Goal: Task Accomplishment & Management: Use online tool/utility

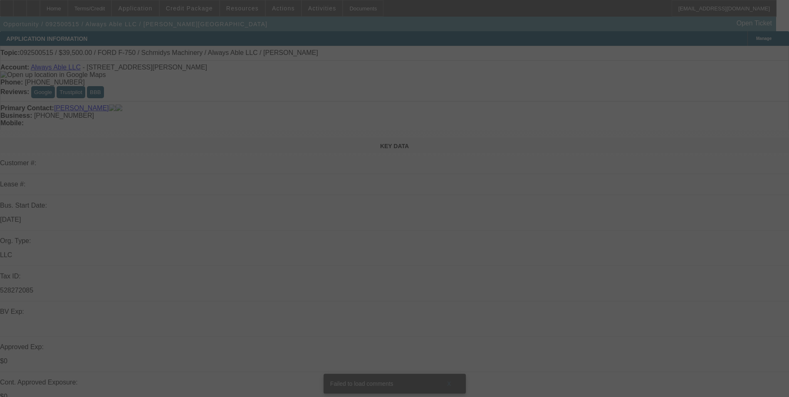
select select "0"
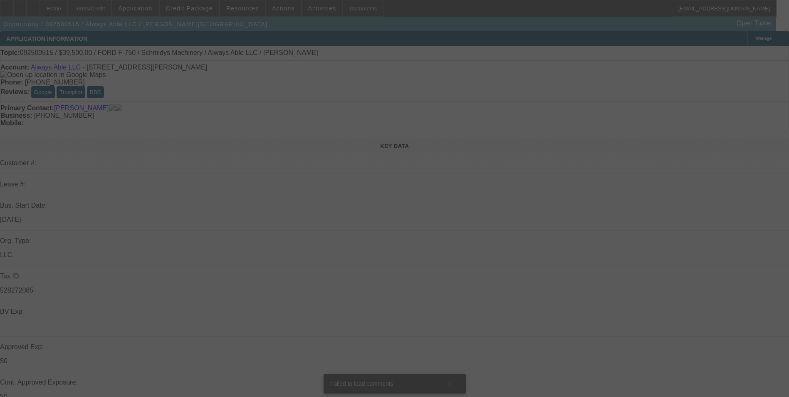
select select "0"
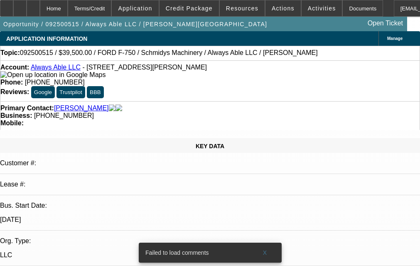
select select "1"
select select "6"
select select "1"
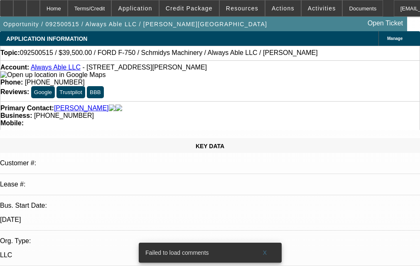
select select "6"
select select "1"
select select "6"
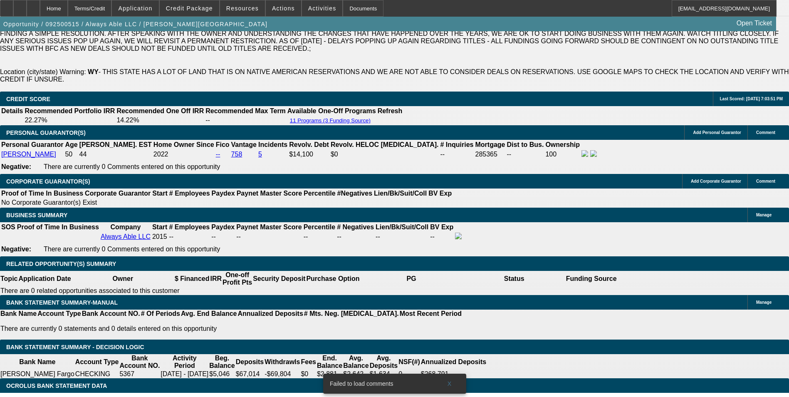
scroll to position [1289, 0]
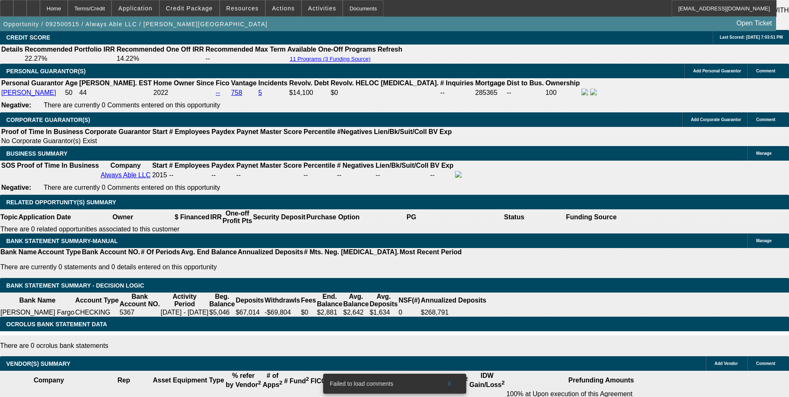
drag, startPoint x: 179, startPoint y: 148, endPoint x: 210, endPoint y: 148, distance: 31.6
type input "UNKNOWN"
type input "12"
type input "$1,114.22"
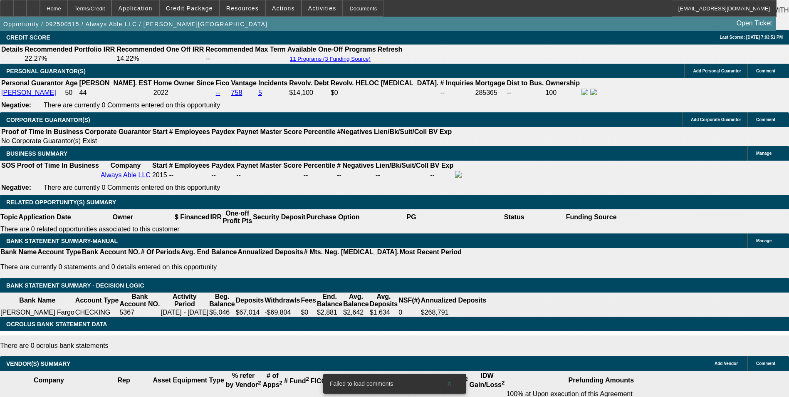
type input "12.9"
type input "$1,329.01"
type input "12.9"
drag, startPoint x: 73, startPoint y: 216, endPoint x: 69, endPoint y: 210, distance: 6.6
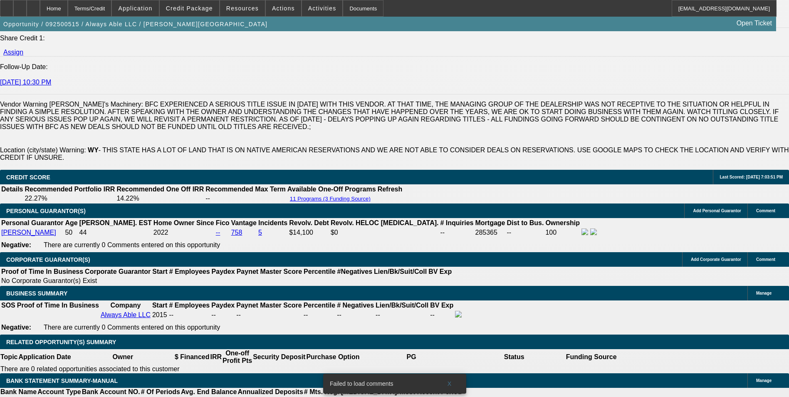
scroll to position [1123, 0]
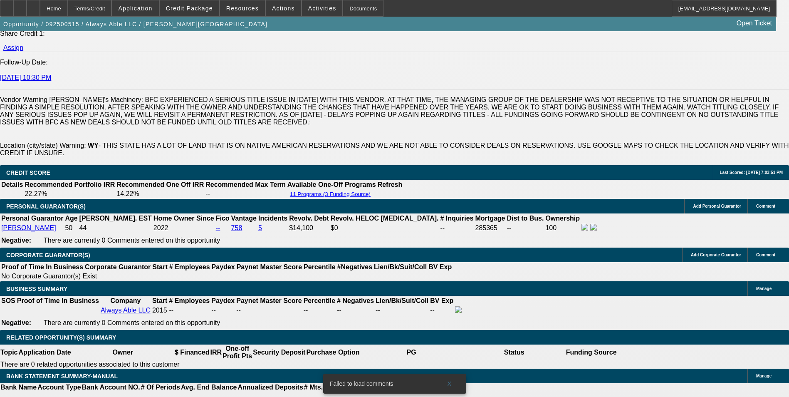
scroll to position [1206, 0]
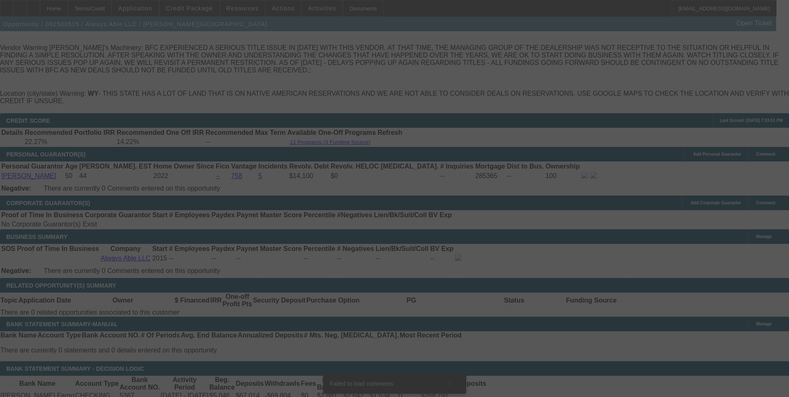
select select "0"
select select "6"
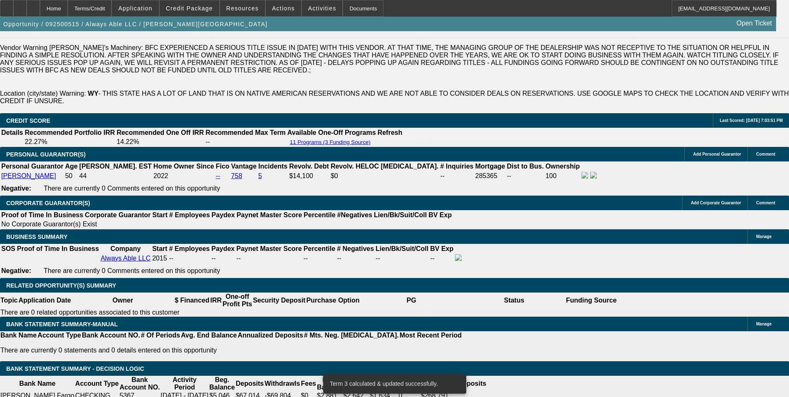
drag, startPoint x: 176, startPoint y: 230, endPoint x: 213, endPoint y: 229, distance: 36.6
type input "UNKNOWN"
type input "1"
type input "$1,114.22"
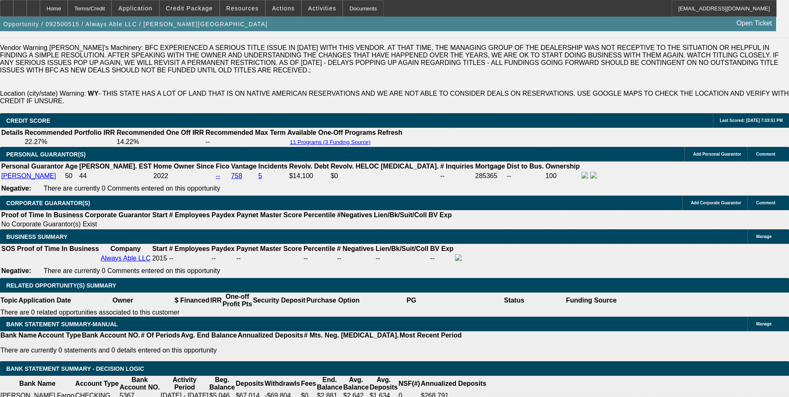
type input "13."
type input "$1,330.91"
type input "13.2"
type input "$1,334.72"
type input "13.2"
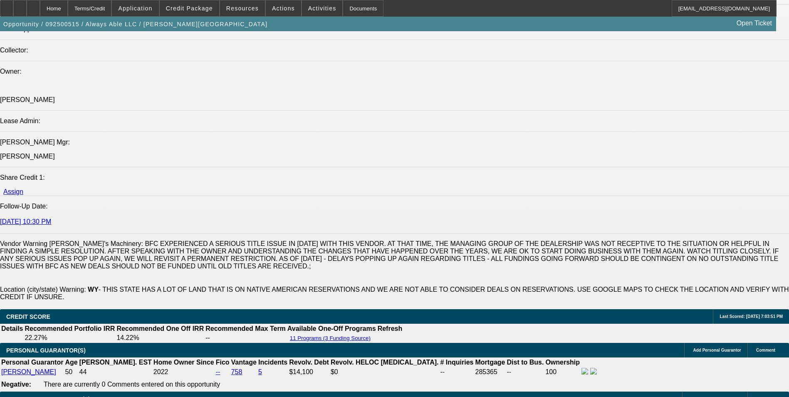
scroll to position [998, 0]
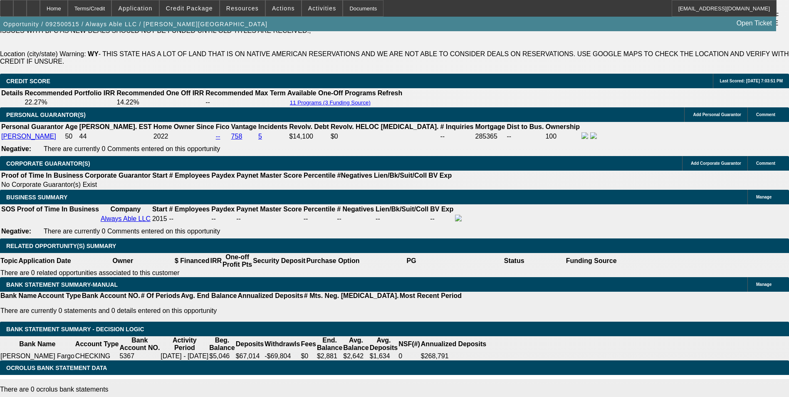
scroll to position [1248, 0]
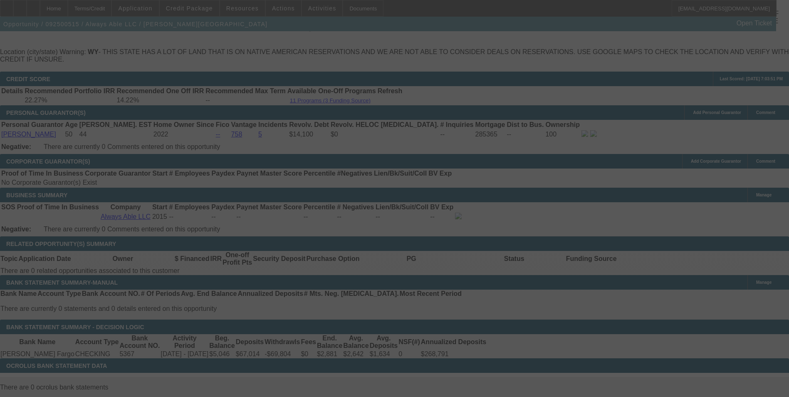
select select "0"
select select "6"
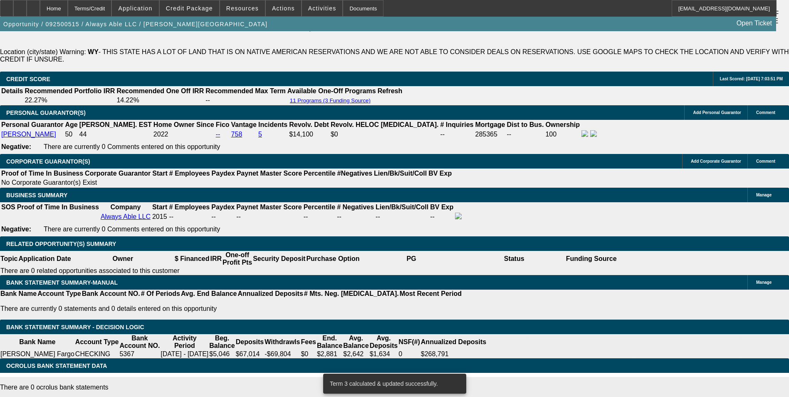
drag, startPoint x: 176, startPoint y: 184, endPoint x: 213, endPoint y: 185, distance: 37.0
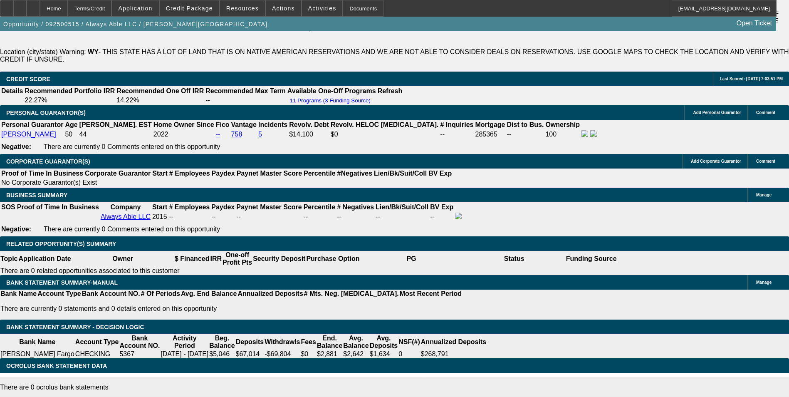
type input "UNKNOWN"
type input "1"
type input "$1,114.22"
type input "13"
type input "$1,330.91"
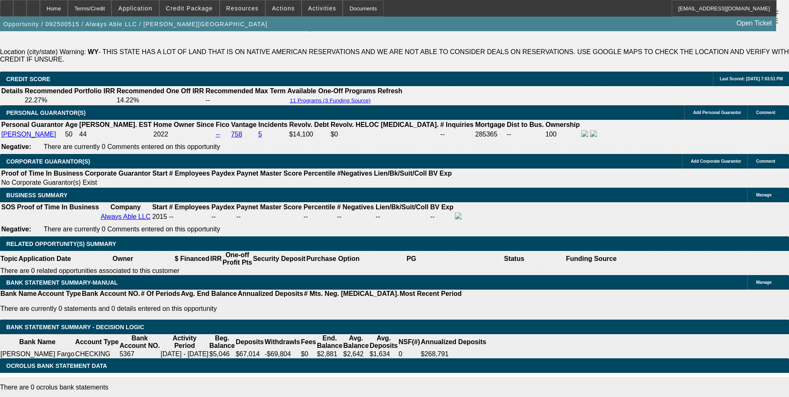
type input "13.6"
type input "$1,342.36"
type input "13.6"
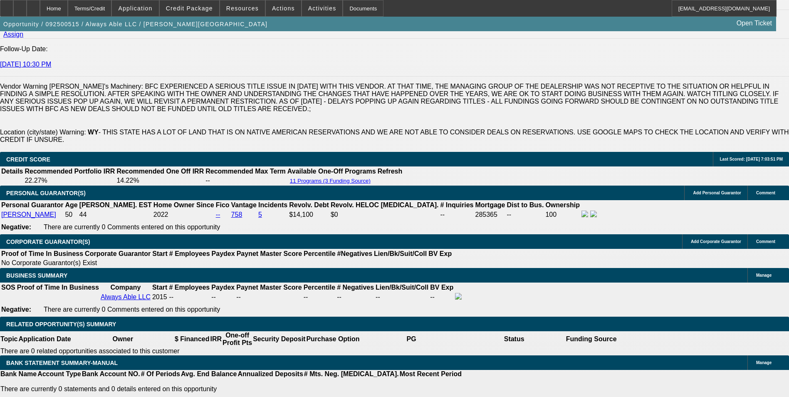
scroll to position [1081, 0]
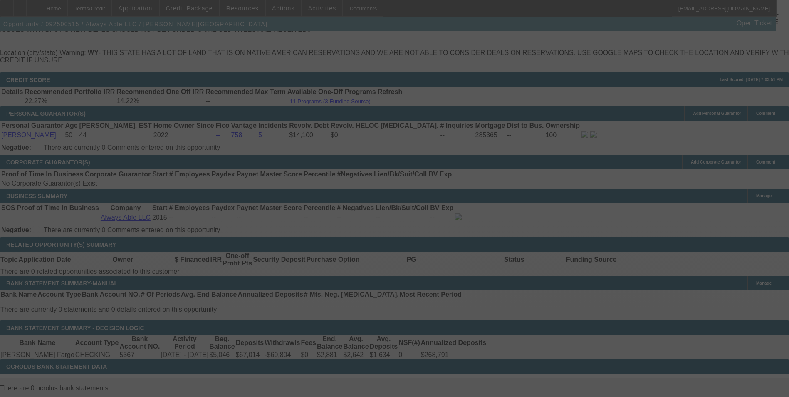
scroll to position [1248, 0]
select select "0"
select select "6"
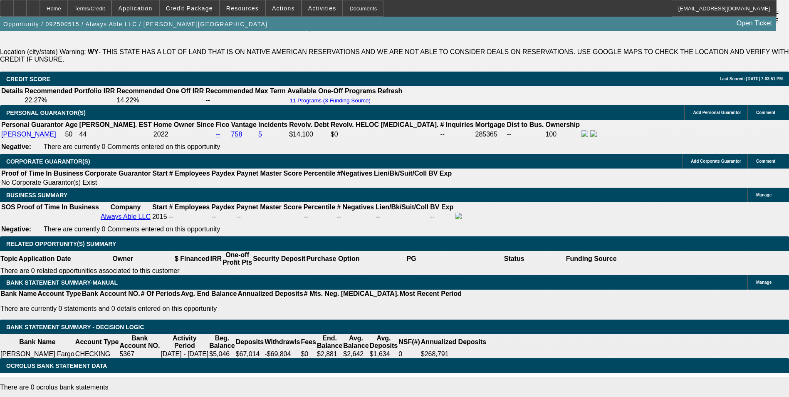
drag, startPoint x: 119, startPoint y: 187, endPoint x: 193, endPoint y: 190, distance: 73.7
type input "1"
type input "UNKNOWN"
type input "1344"
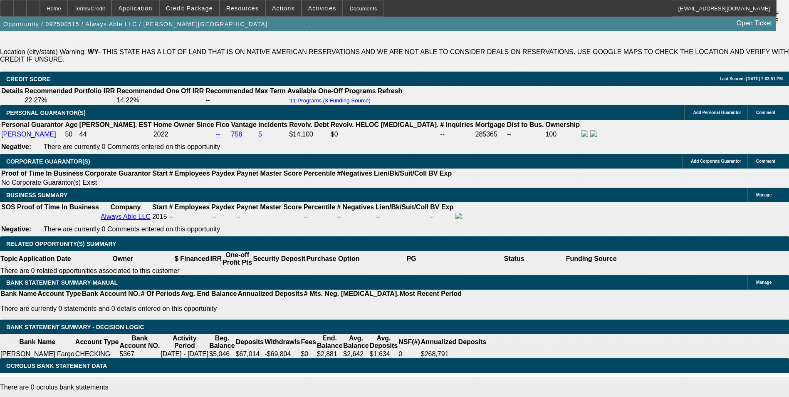
type input "13.7"
type input "$1,344.63"
drag, startPoint x: 105, startPoint y: 252, endPoint x: 105, endPoint y: 267, distance: 14.6
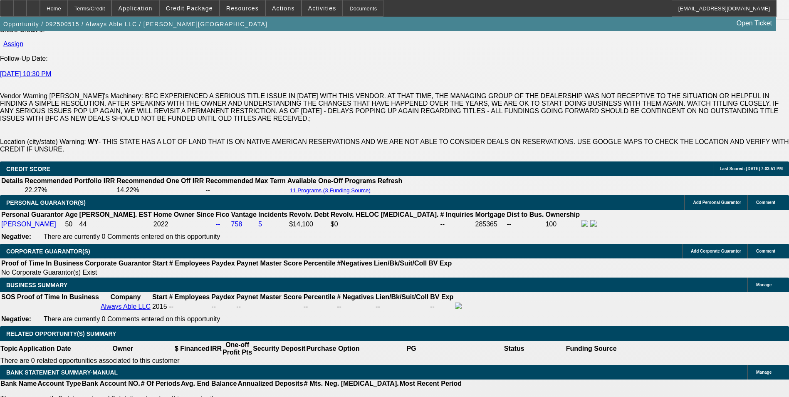
scroll to position [1081, 0]
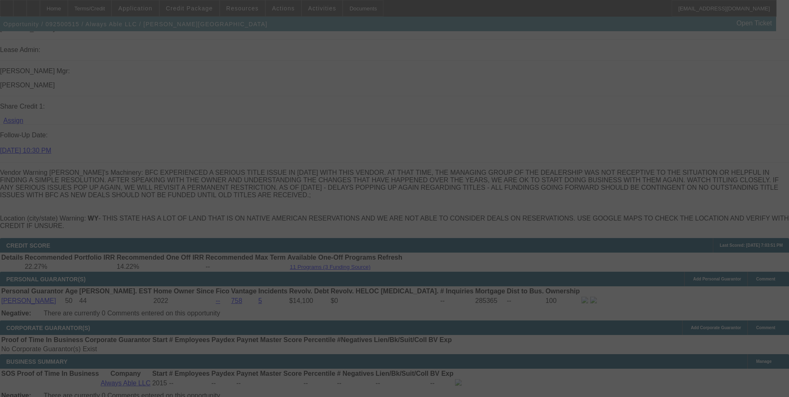
select select "0"
select select "6"
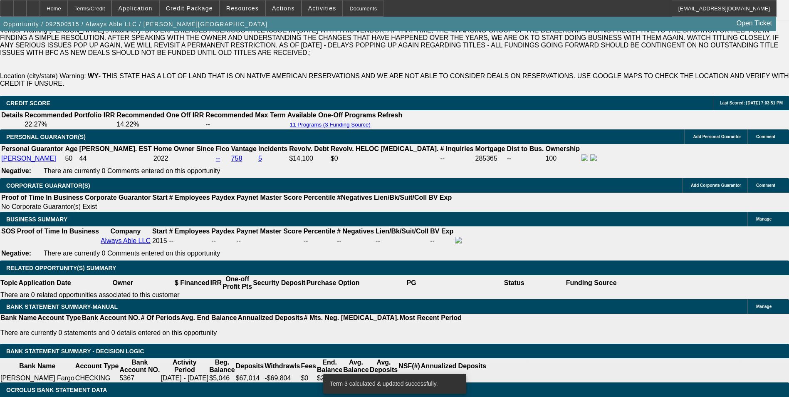
scroll to position [1248, 0]
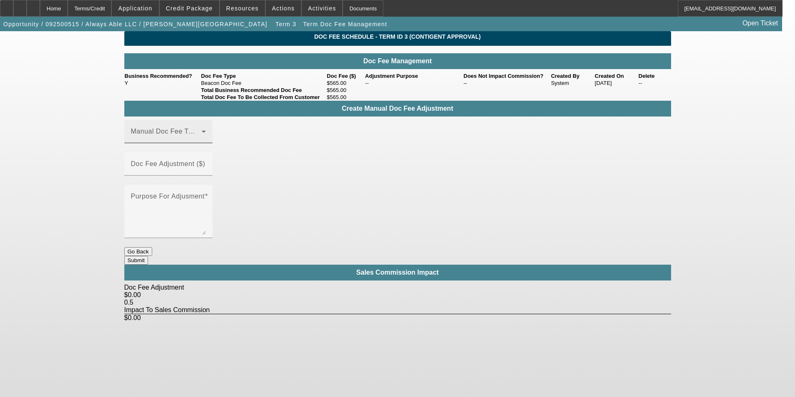
click at [202, 140] on span at bounding box center [166, 135] width 71 height 10
click at [201, 189] on mat-option "Beacon Doc Fee" at bounding box center [180, 186] width 111 height 20
click at [206, 155] on div "Doc Fee Adjustment ($)" at bounding box center [168, 163] width 75 height 23
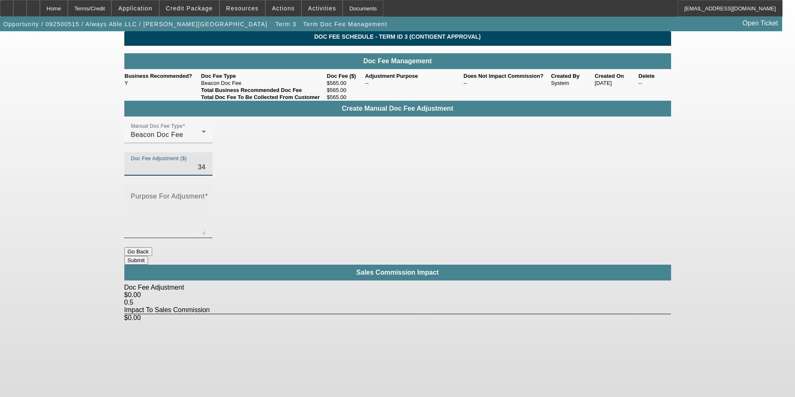
type input "$34.00"
click at [206, 195] on textarea "Purpose For Adjusment" at bounding box center [168, 215] width 75 height 40
type textarea "-"
click at [148, 256] on button "Submit" at bounding box center [136, 260] width 24 height 9
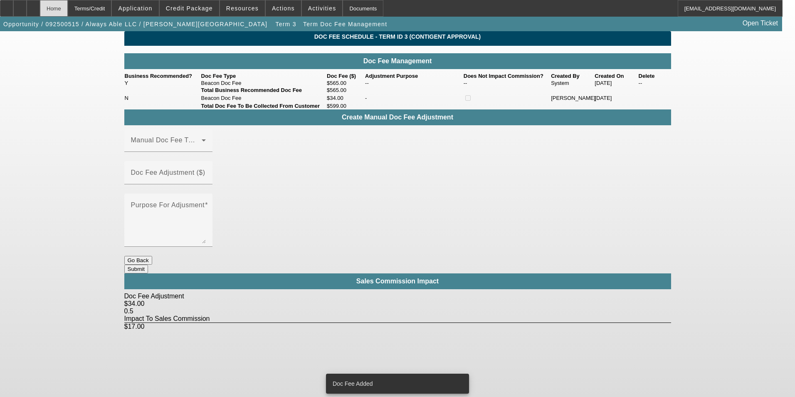
click at [68, 9] on div "Home" at bounding box center [54, 8] width 28 height 17
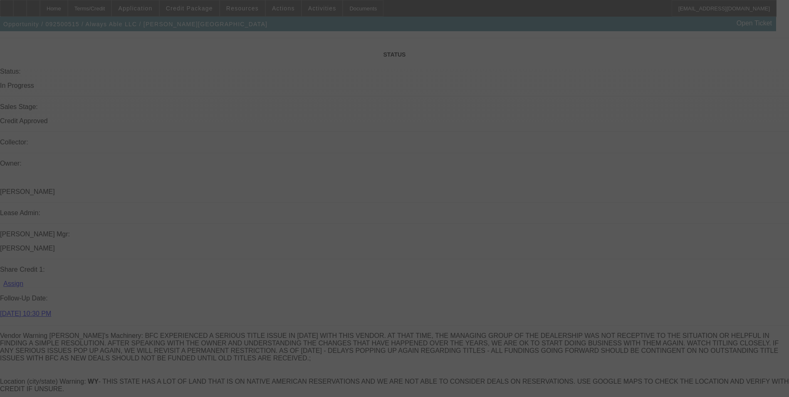
scroll to position [1143, 0]
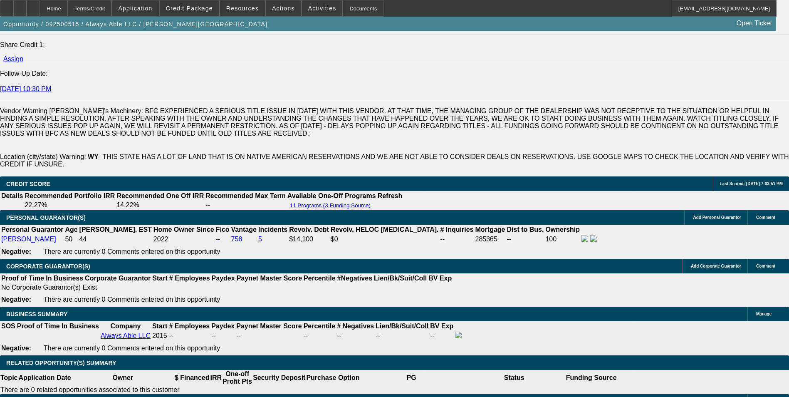
select select "0"
select select "6"
select select "0"
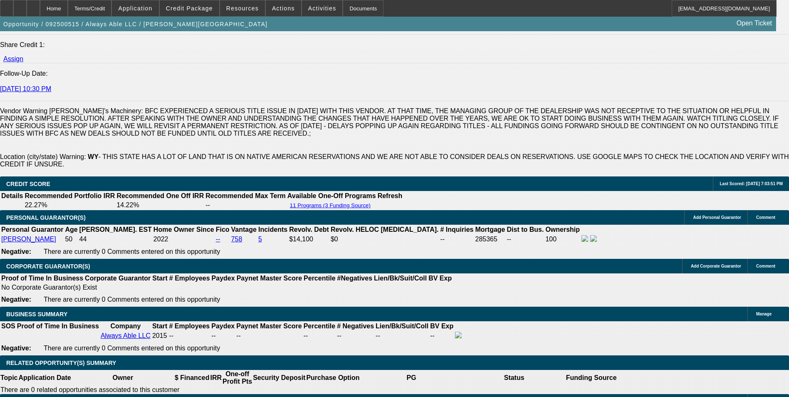
select select "0"
select select "6"
select select "0"
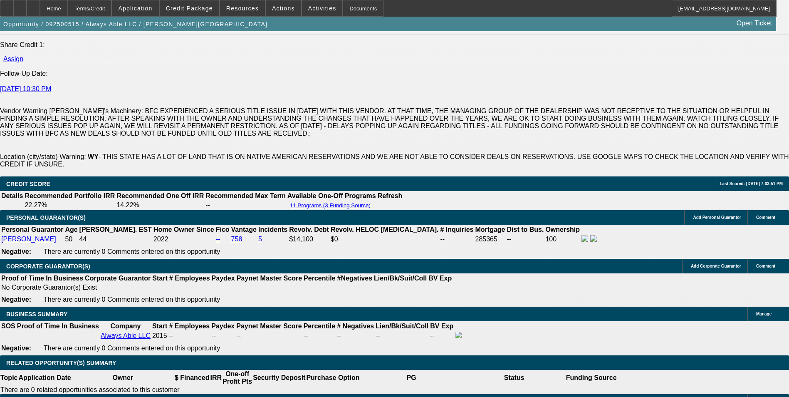
select select "0"
select select "6"
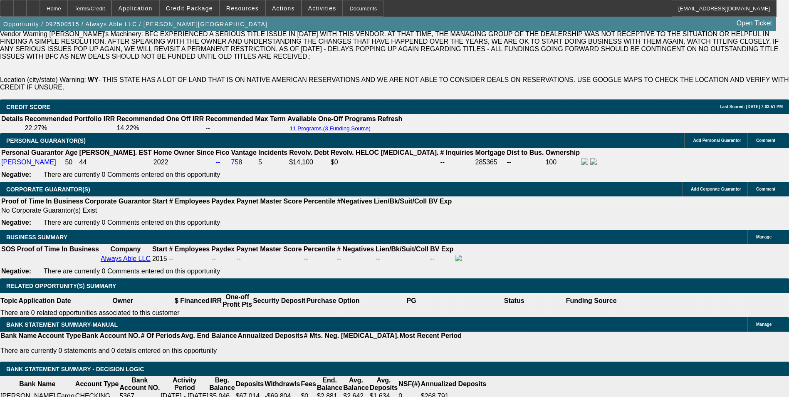
scroll to position [1149, 0]
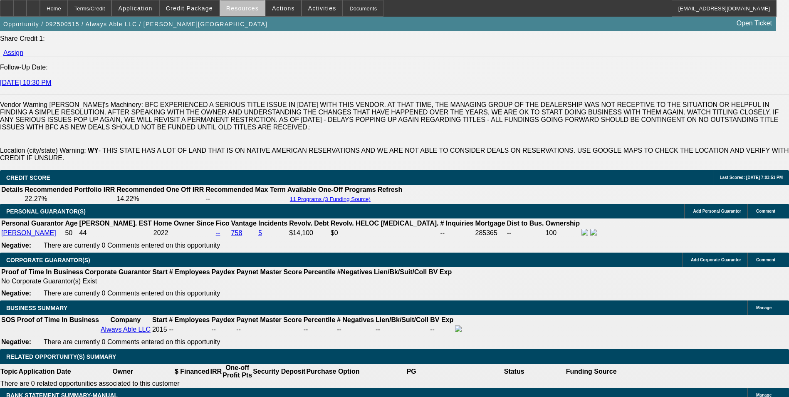
click at [245, 10] on span "Resources" at bounding box center [242, 8] width 32 height 7
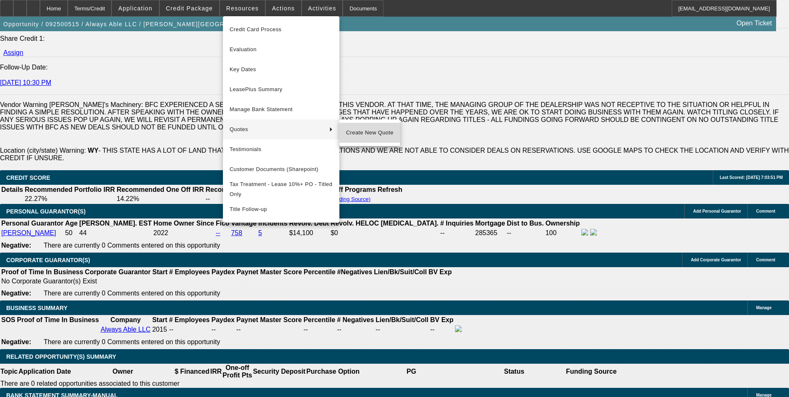
click at [371, 132] on span "Create New Quote" at bounding box center [369, 133] width 47 height 10
